Goal: Task Accomplishment & Management: Manage account settings

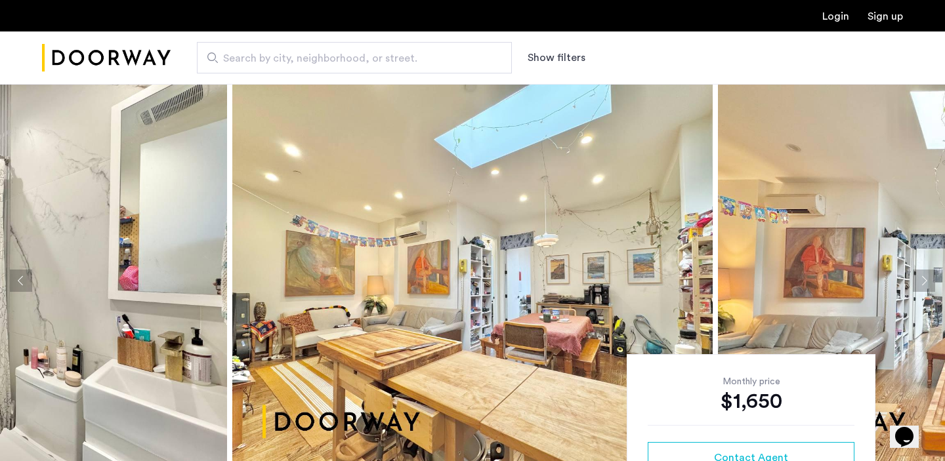
click at [848, 13] on ul "Login Sign up" at bounding box center [472, 16] width 861 height 16
click at [833, 18] on link "Login" at bounding box center [835, 16] width 27 height 10
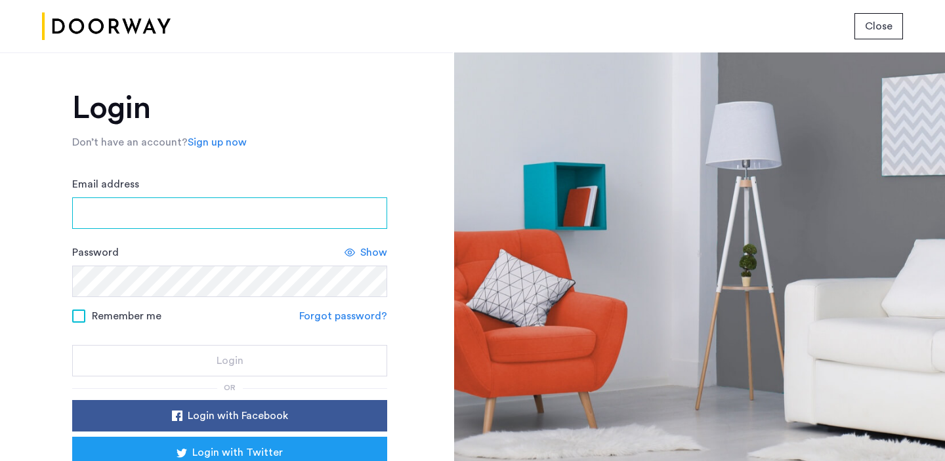
click at [263, 215] on input "Email address" at bounding box center [229, 212] width 315 height 31
click at [236, 213] on input "Email address" at bounding box center [229, 212] width 315 height 31
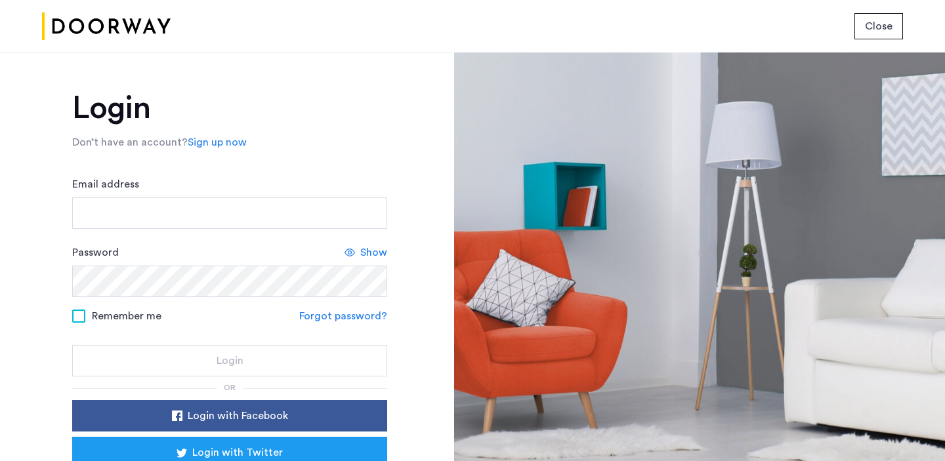
click at [251, 176] on div "Email address" at bounding box center [229, 202] width 315 height 52
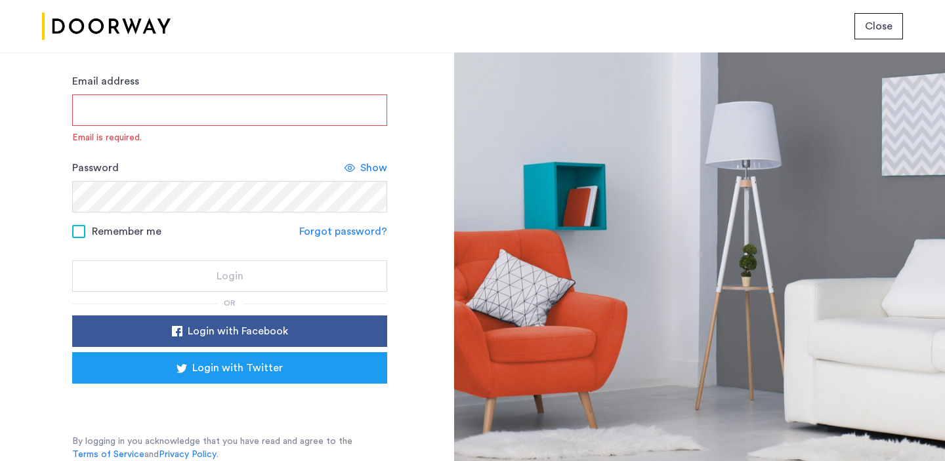
scroll to position [88, 0]
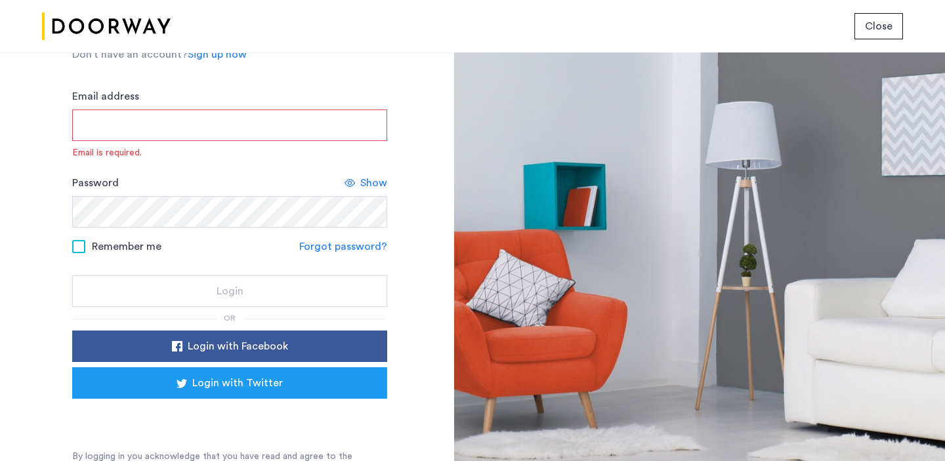
click at [245, 119] on input "Email address" at bounding box center [229, 125] width 315 height 31
click at [259, 82] on div "Login Don’t have an account? Sign up now Email address Email is required. Passw…" at bounding box center [229, 241] width 315 height 472
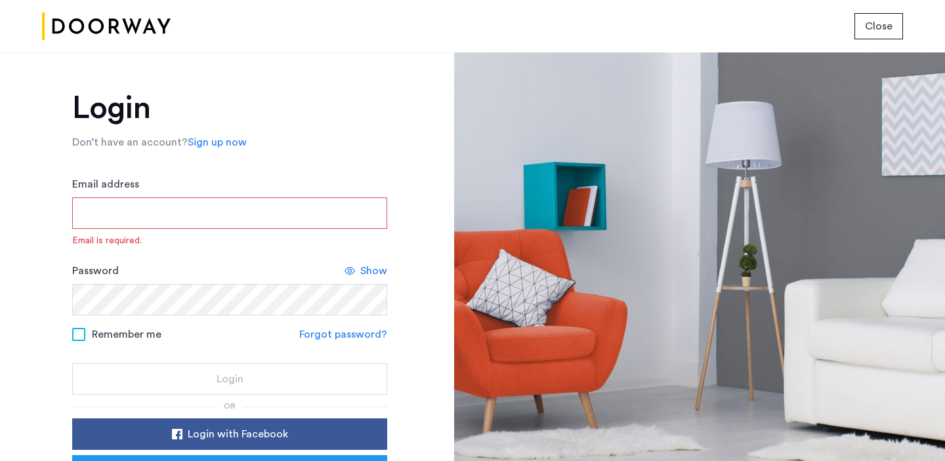
scroll to position [103, 0]
